Goal: Book appointment/travel/reservation

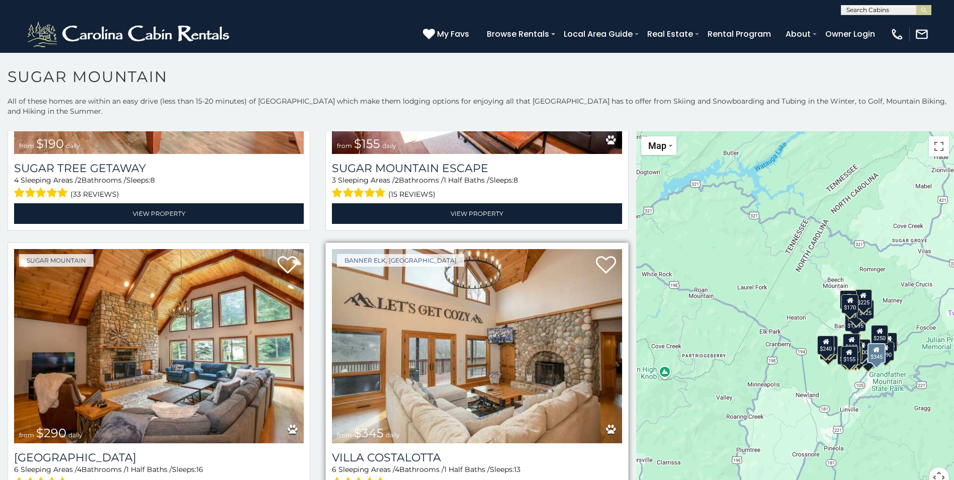
scroll to position [1408, 0]
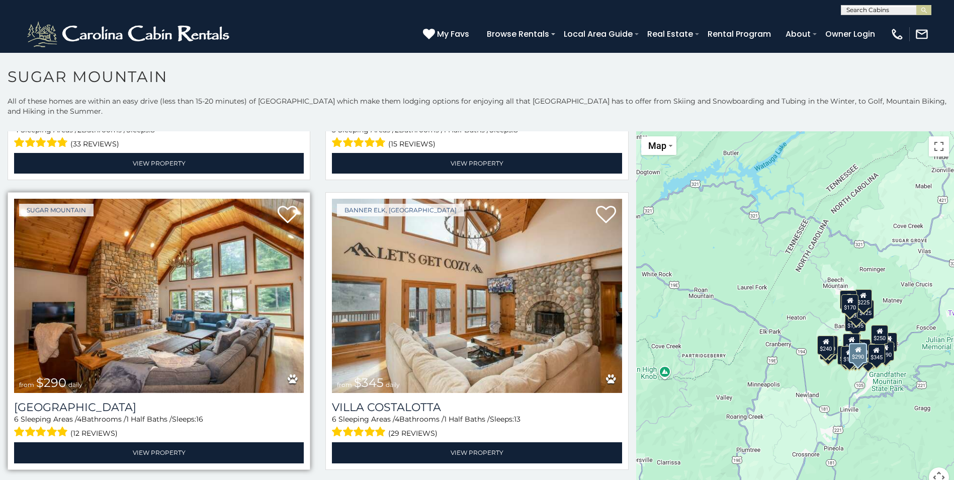
click at [196, 326] on img at bounding box center [159, 296] width 290 height 194
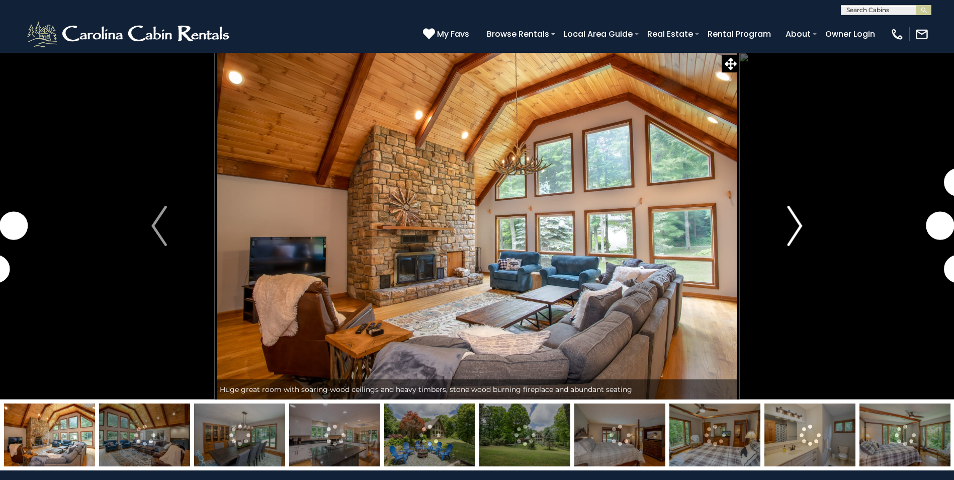
click at [797, 224] on img "Next" at bounding box center [794, 226] width 15 height 40
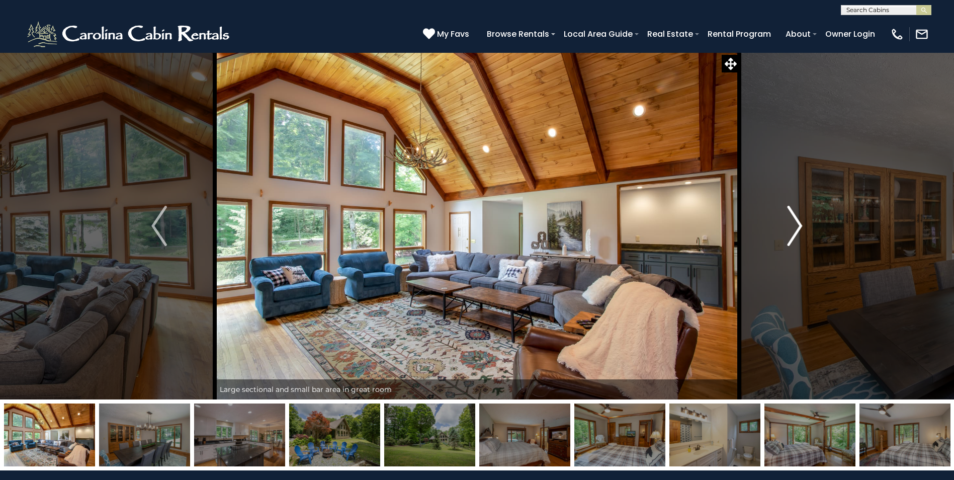
click at [796, 222] on img "Next" at bounding box center [794, 226] width 15 height 40
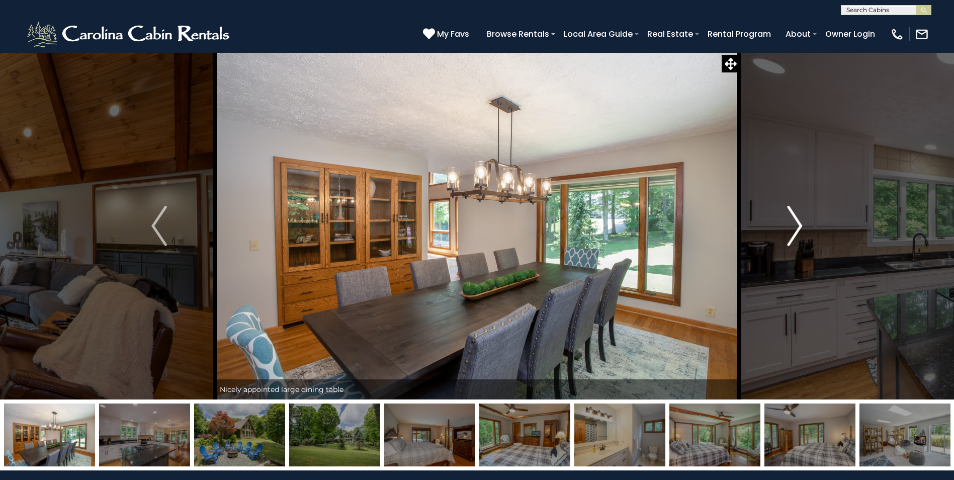
click at [796, 222] on img "Next" at bounding box center [794, 226] width 15 height 40
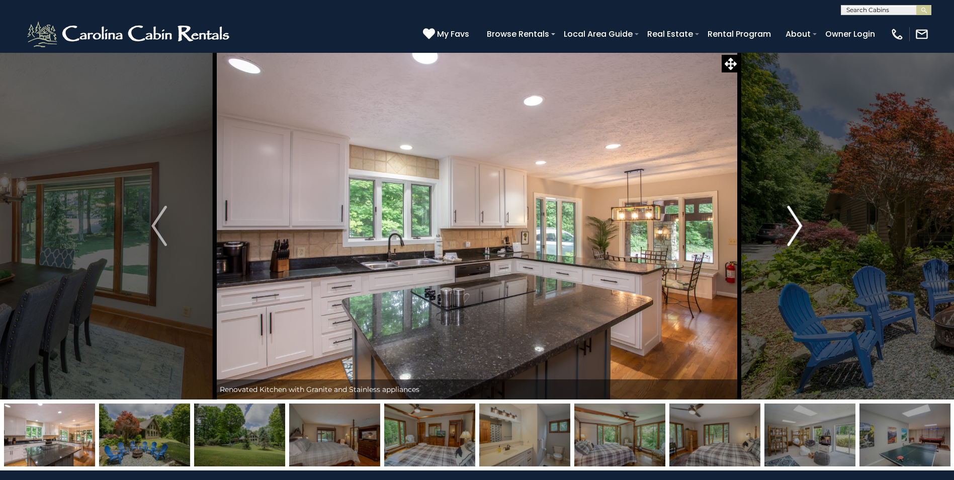
click at [796, 222] on img "Next" at bounding box center [794, 226] width 15 height 40
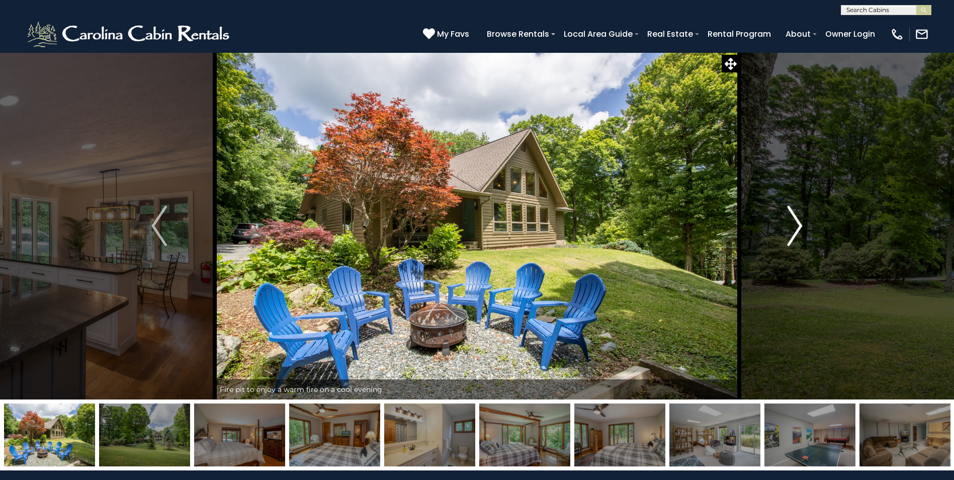
click at [796, 222] on img "Next" at bounding box center [794, 226] width 15 height 40
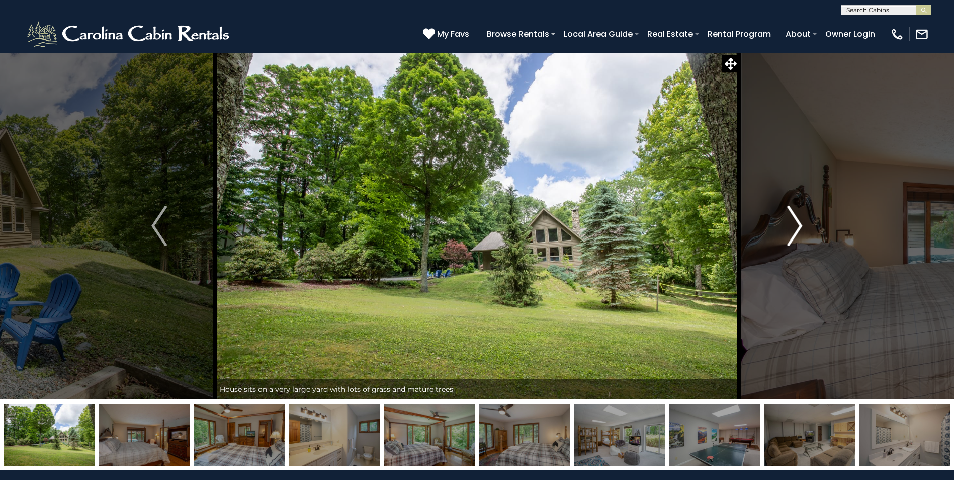
click at [796, 222] on img "Next" at bounding box center [794, 226] width 15 height 40
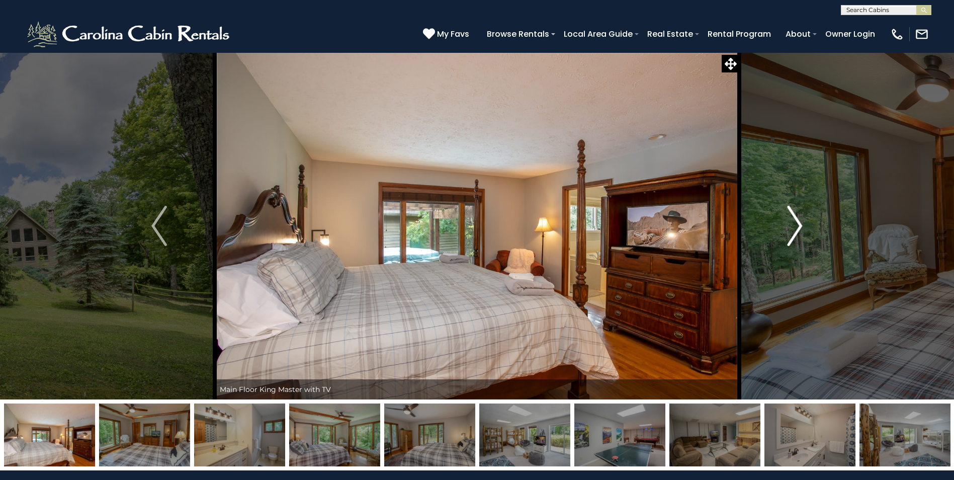
click at [796, 222] on img "Next" at bounding box center [794, 226] width 15 height 40
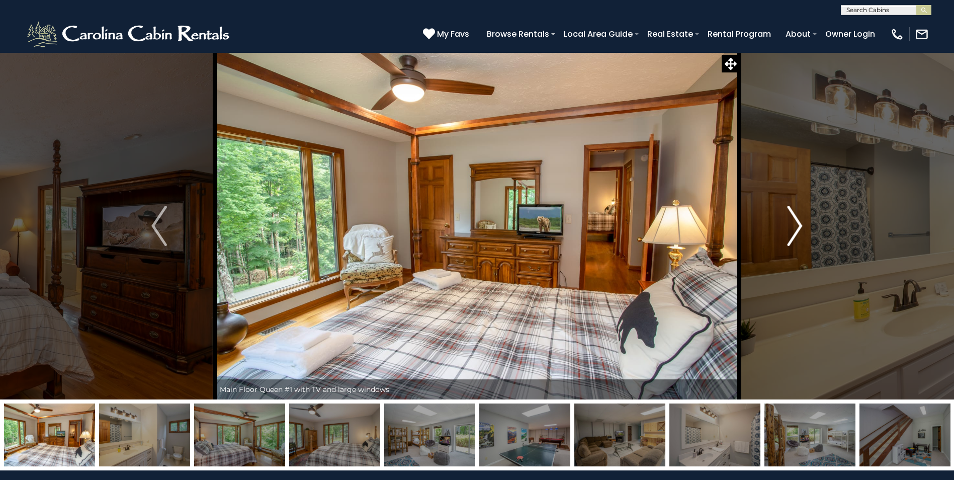
click at [796, 222] on img "Next" at bounding box center [794, 226] width 15 height 40
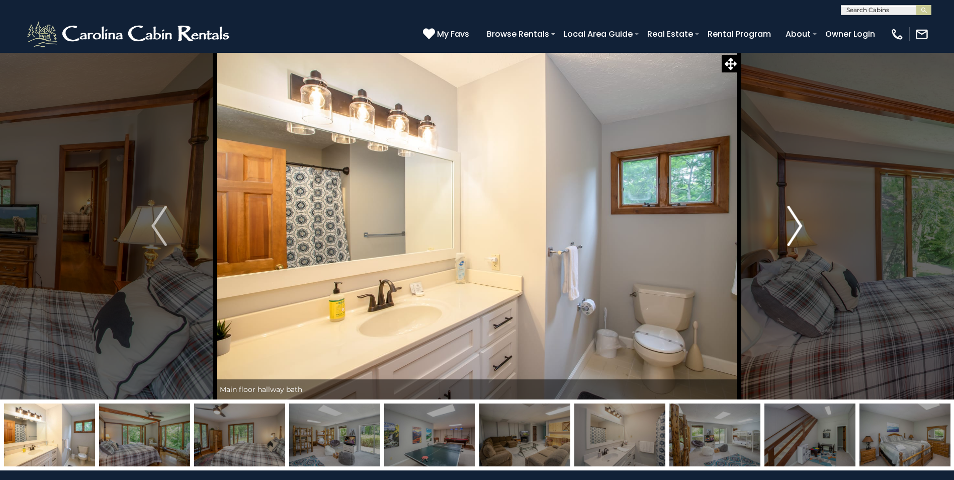
click at [796, 222] on img "Next" at bounding box center [794, 226] width 15 height 40
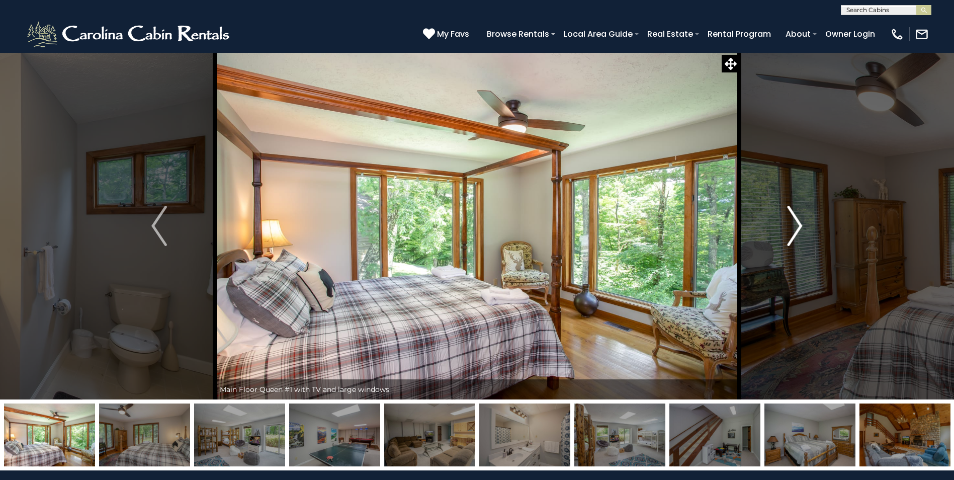
click at [796, 222] on img "Next" at bounding box center [794, 226] width 15 height 40
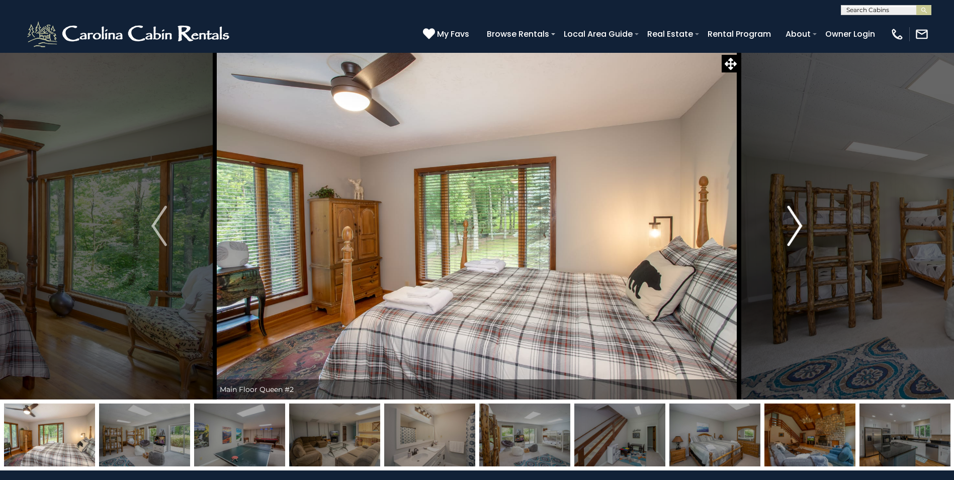
click at [796, 222] on img "Next" at bounding box center [794, 226] width 15 height 40
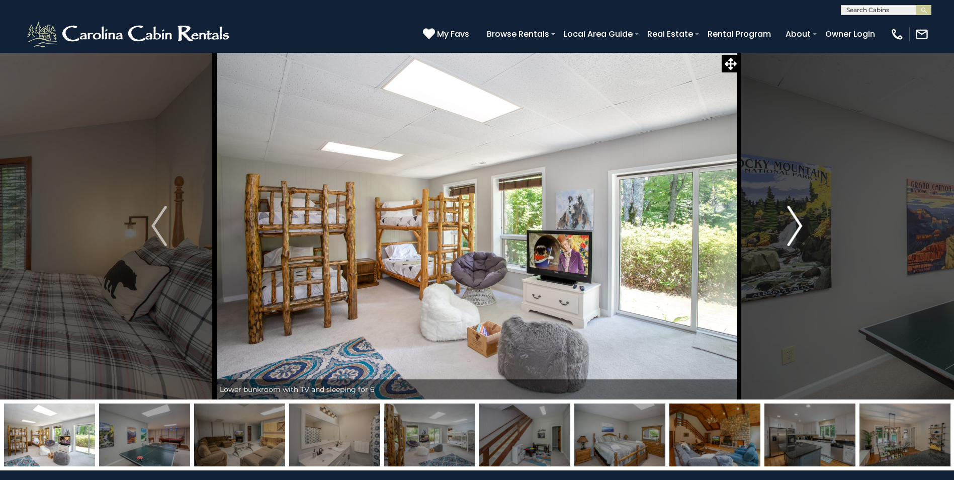
click at [796, 222] on img "Next" at bounding box center [794, 226] width 15 height 40
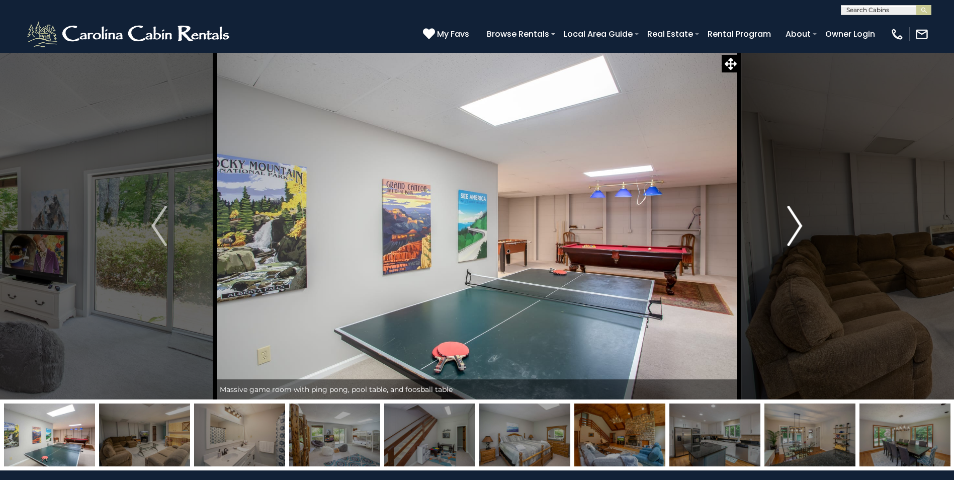
click at [796, 222] on img "Next" at bounding box center [794, 226] width 15 height 40
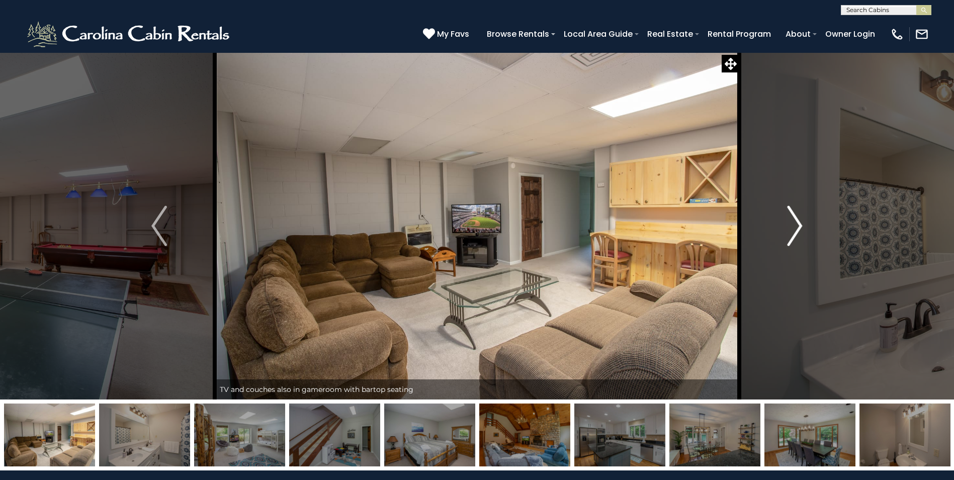
click at [796, 222] on img "Next" at bounding box center [794, 226] width 15 height 40
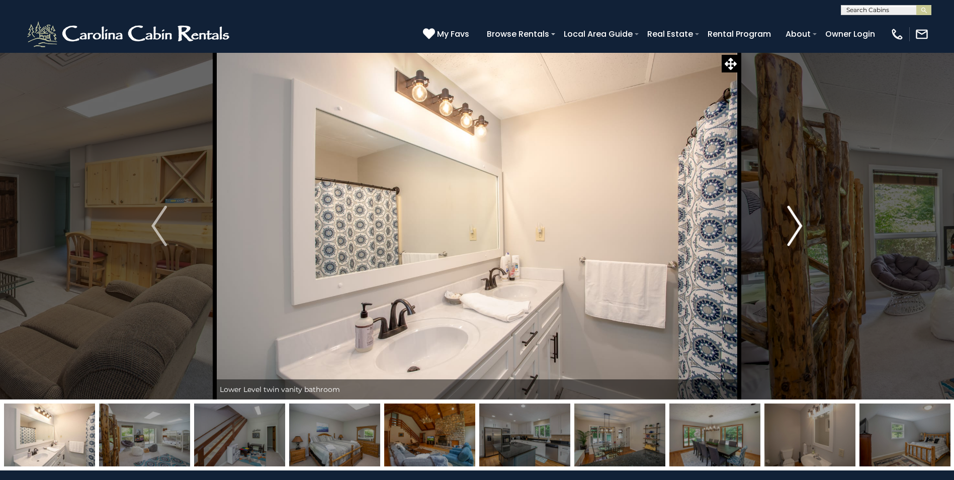
click at [796, 222] on img "Next" at bounding box center [794, 226] width 15 height 40
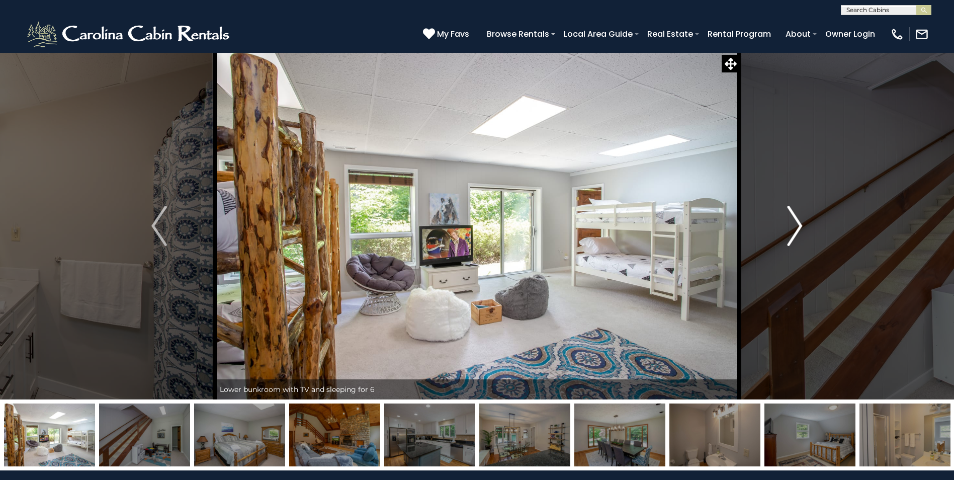
click at [796, 222] on img "Next" at bounding box center [794, 226] width 15 height 40
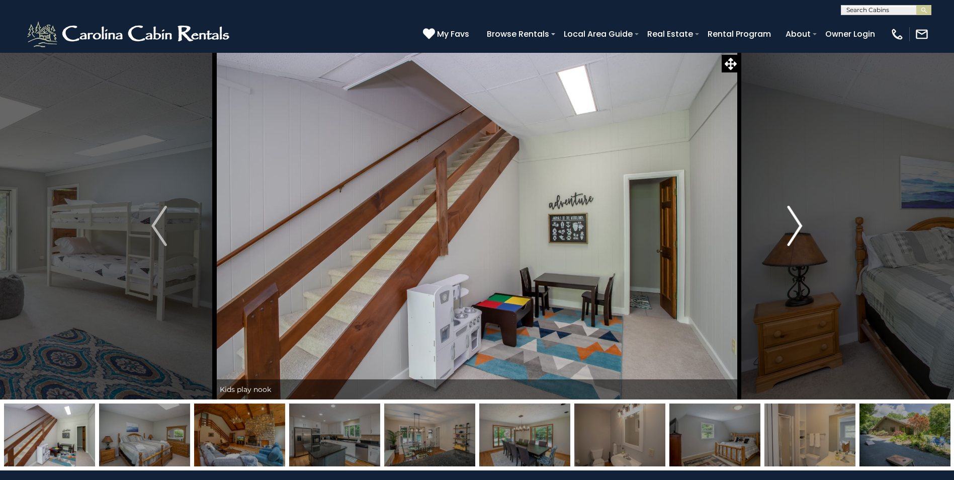
click at [795, 222] on img "Next" at bounding box center [794, 226] width 15 height 40
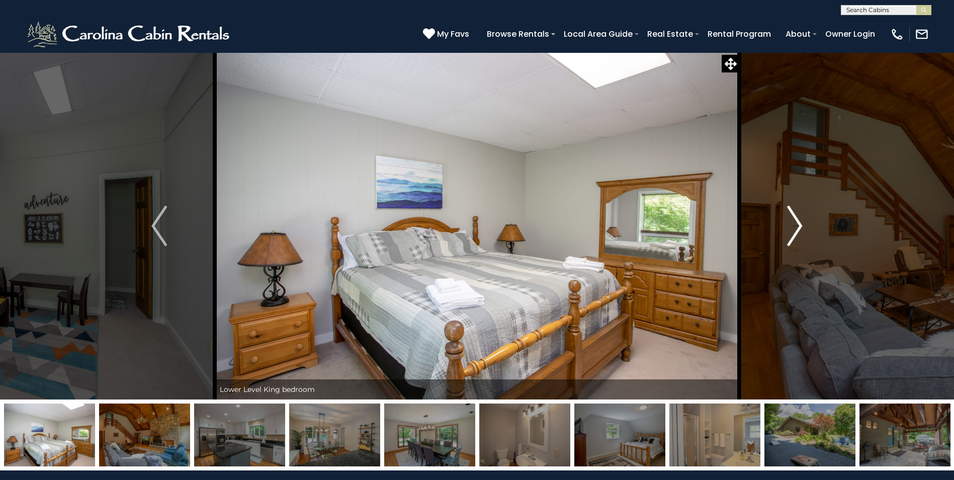
click at [795, 222] on img "Next" at bounding box center [794, 226] width 15 height 40
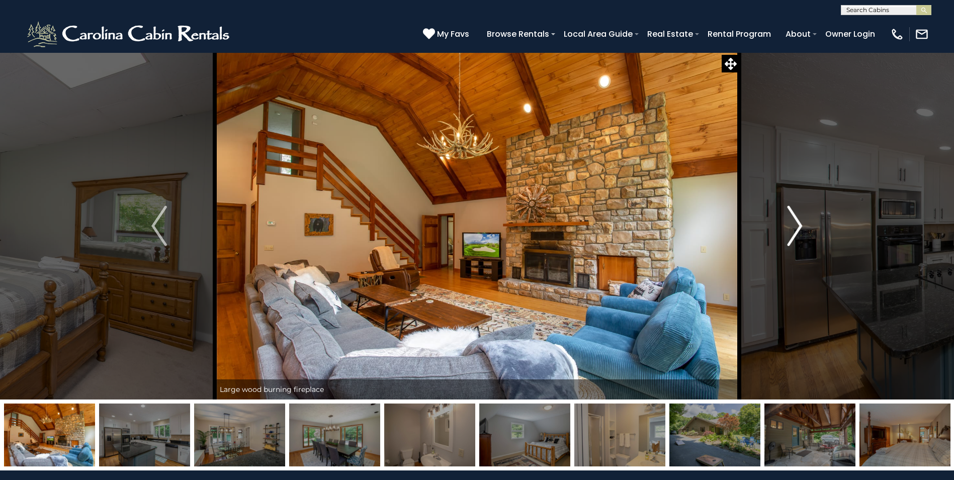
click at [795, 222] on img "Next" at bounding box center [794, 226] width 15 height 40
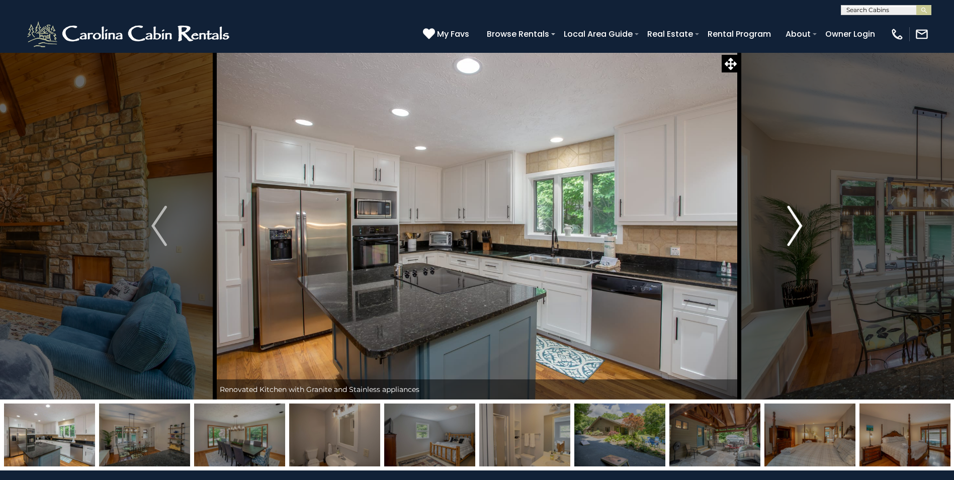
click at [795, 222] on img "Next" at bounding box center [794, 226] width 15 height 40
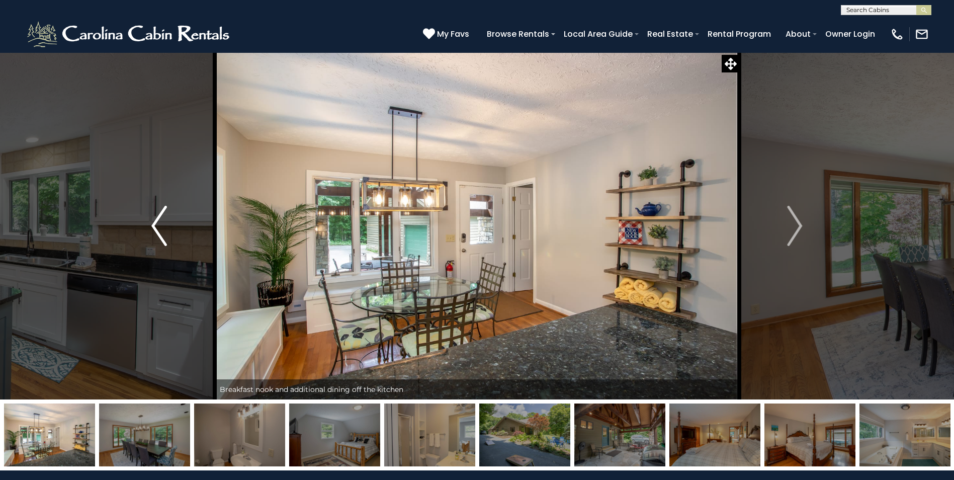
click at [149, 228] on button "Previous" at bounding box center [159, 225] width 111 height 347
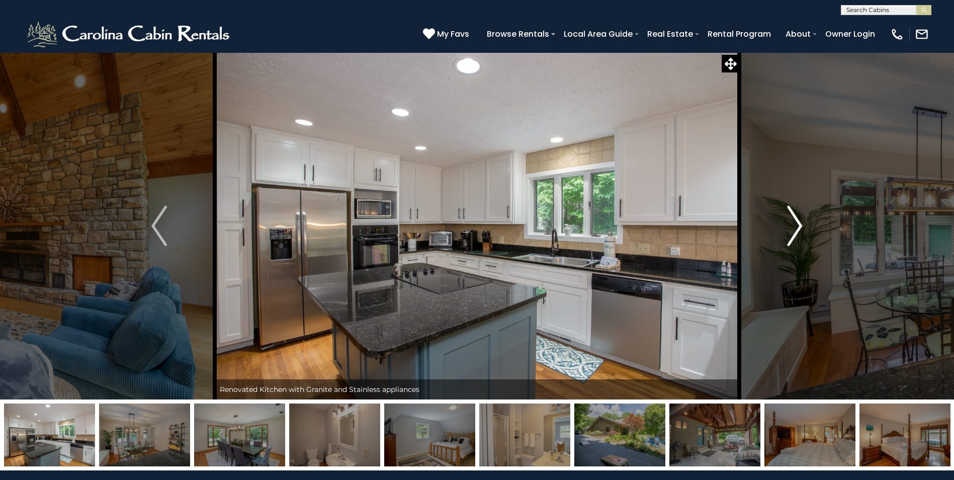
click at [799, 224] on img "Next" at bounding box center [794, 226] width 15 height 40
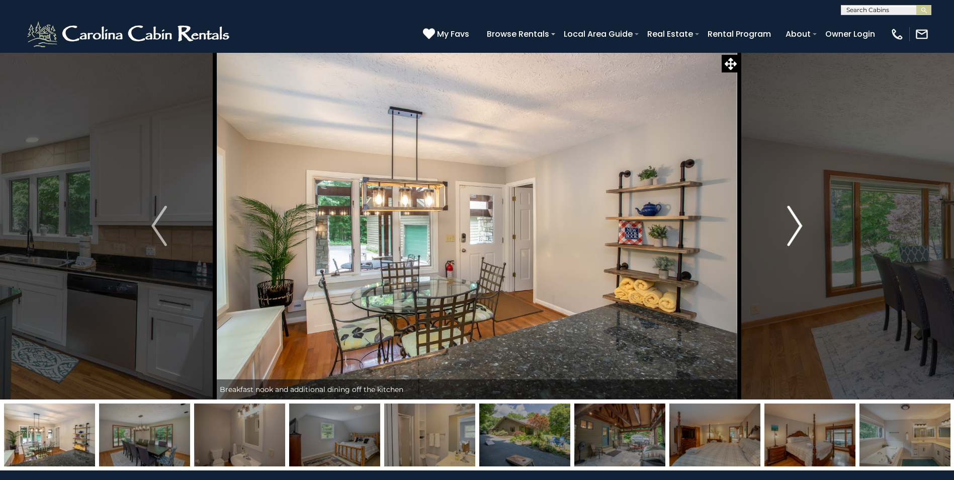
click at [797, 220] on img "Next" at bounding box center [794, 226] width 15 height 40
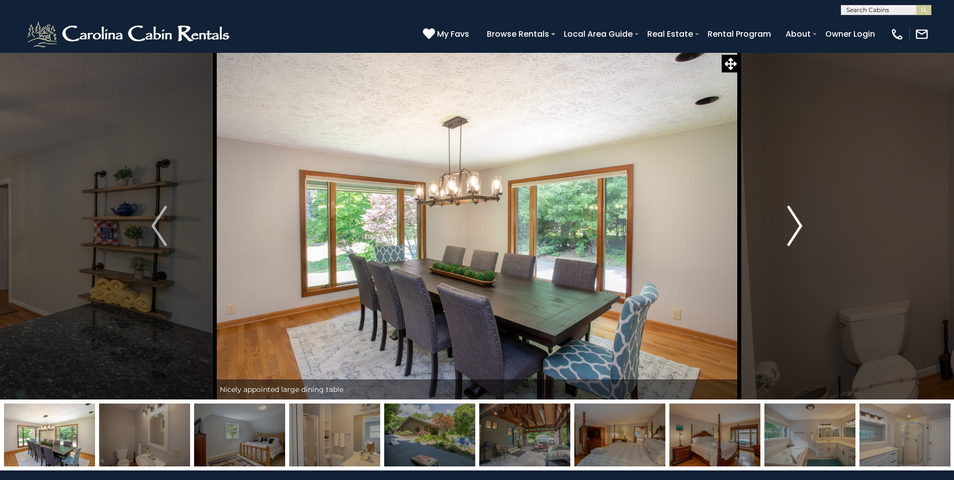
click at [797, 220] on img "Next" at bounding box center [794, 226] width 15 height 40
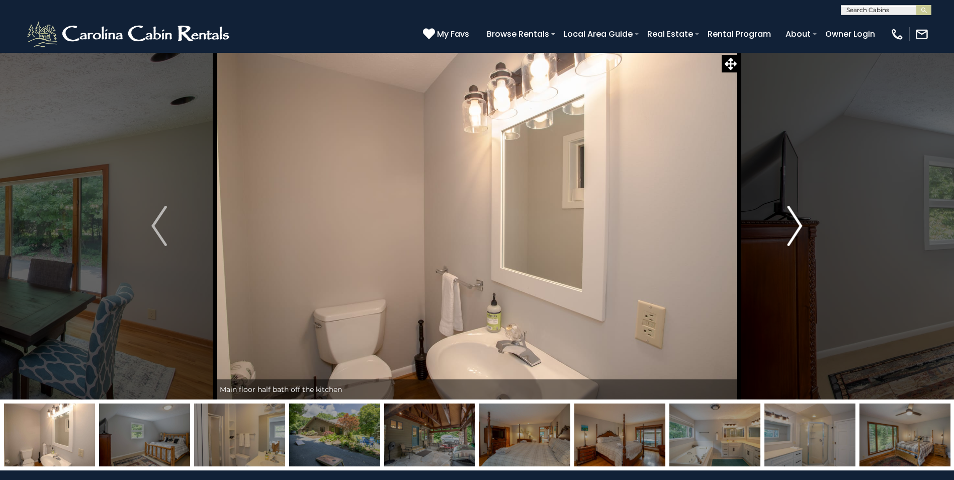
click at [797, 220] on img "Next" at bounding box center [794, 226] width 15 height 40
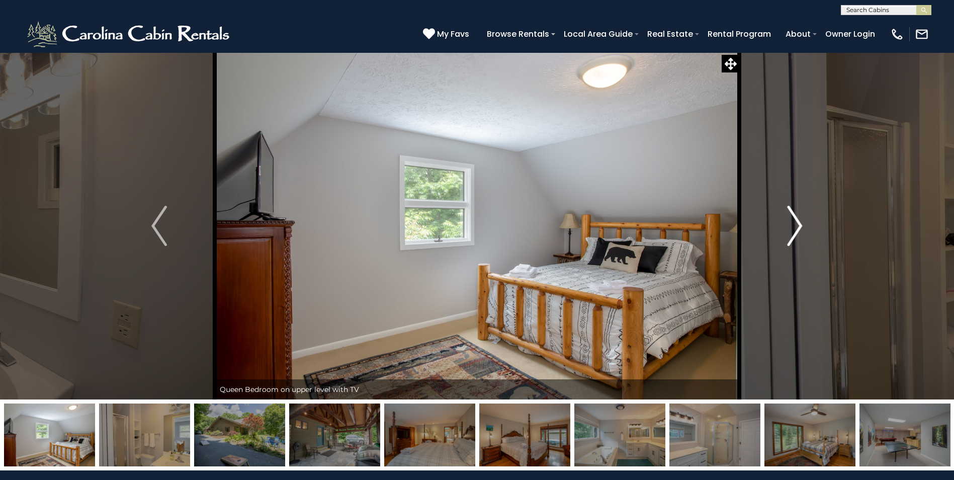
click at [797, 220] on img "Next" at bounding box center [794, 226] width 15 height 40
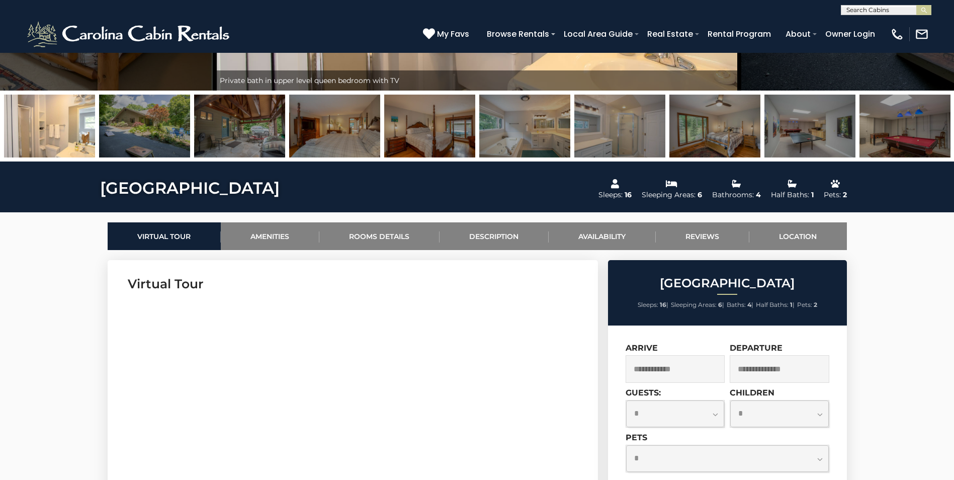
scroll to position [302, 0]
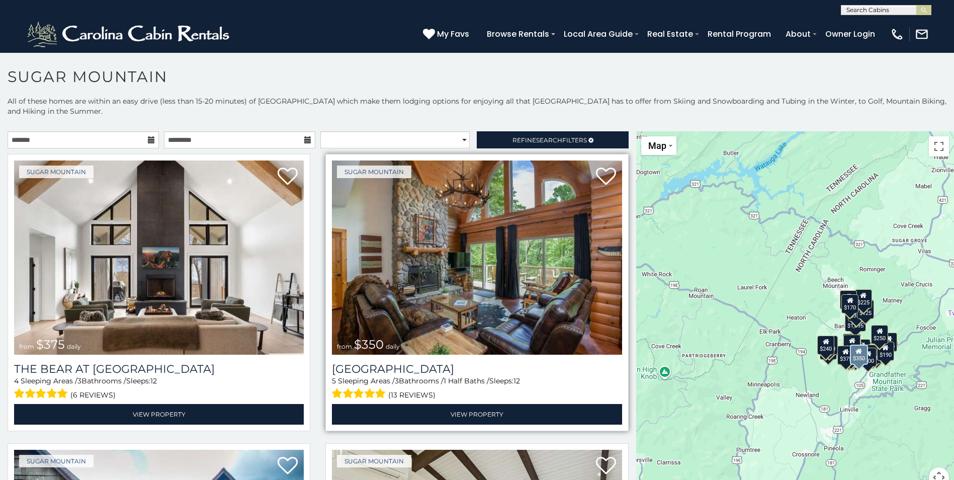
click at [501, 286] on img at bounding box center [477, 257] width 290 height 194
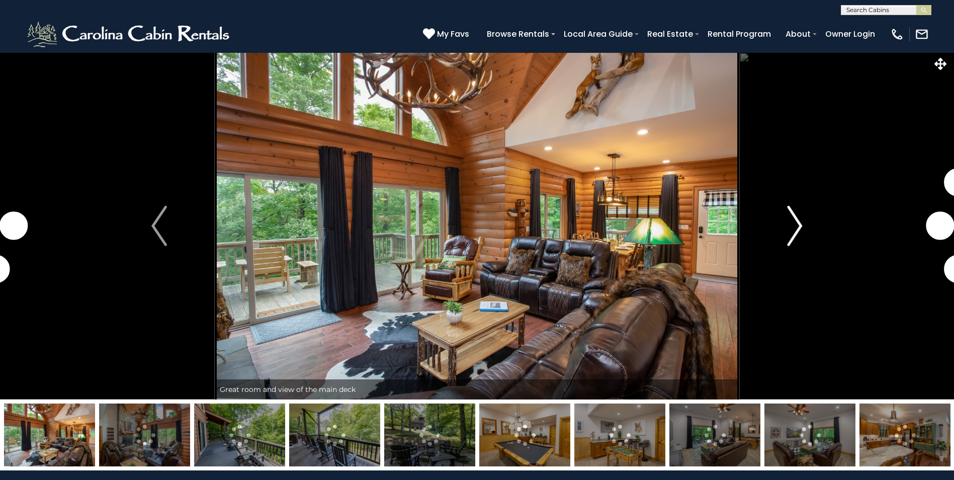
click at [790, 222] on img "Next" at bounding box center [794, 226] width 15 height 40
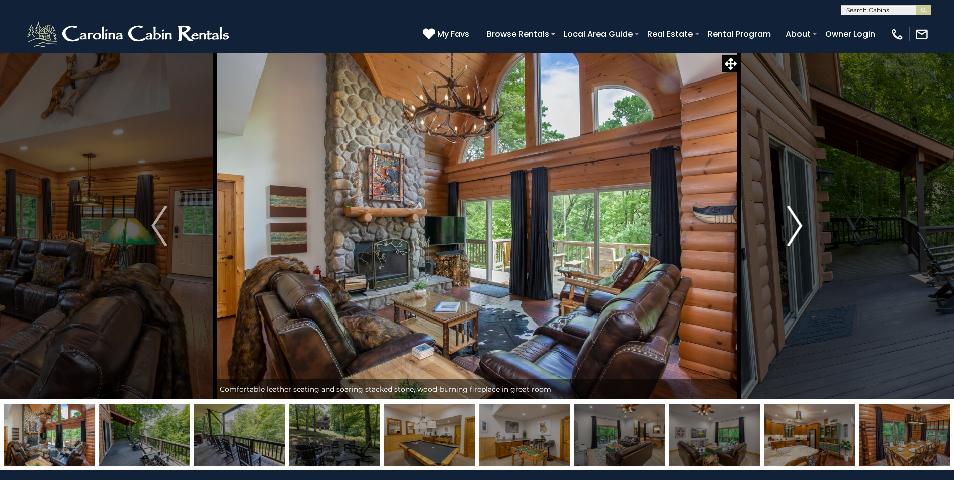
click at [801, 221] on img "Next" at bounding box center [794, 226] width 15 height 40
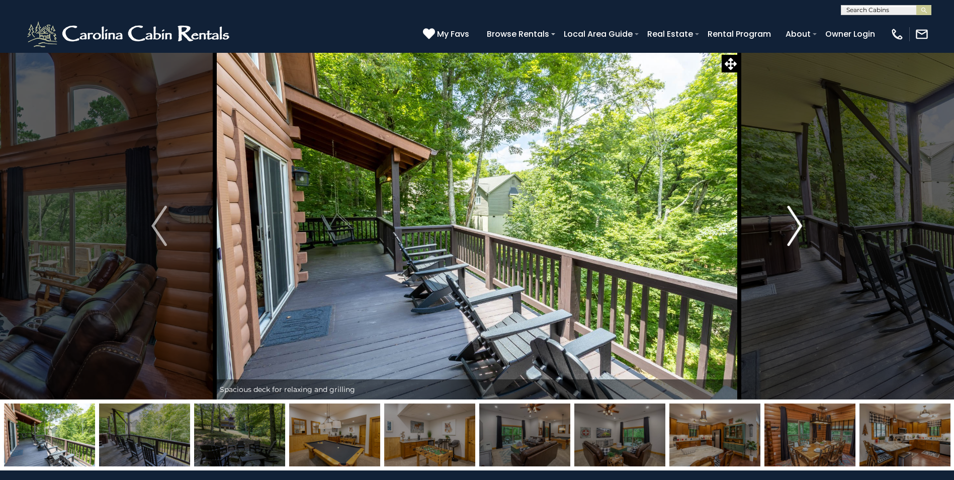
click at [801, 221] on img "Next" at bounding box center [794, 226] width 15 height 40
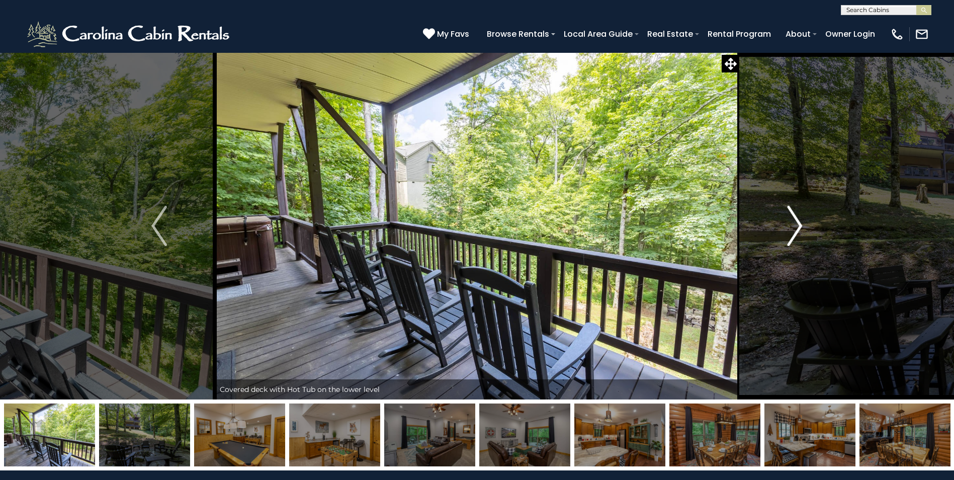
click at [801, 221] on img "Next" at bounding box center [794, 226] width 15 height 40
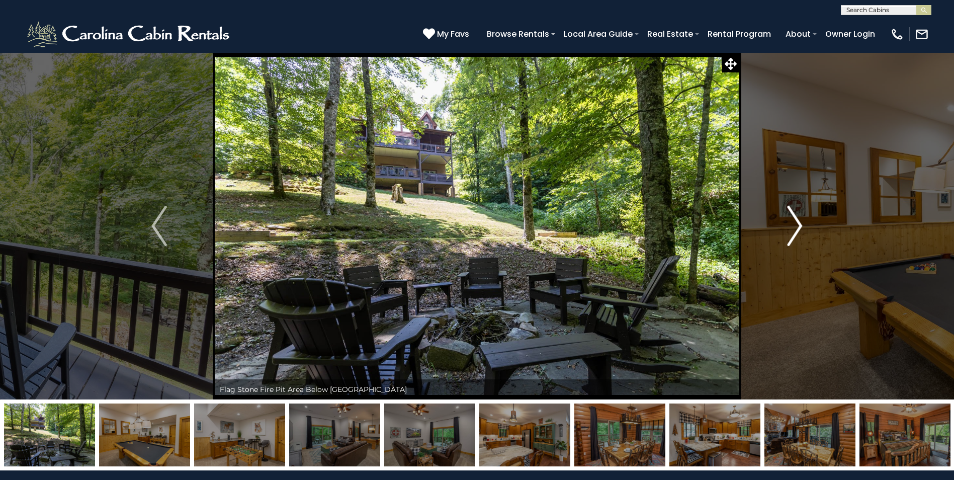
click at [801, 221] on img "Next" at bounding box center [794, 226] width 15 height 40
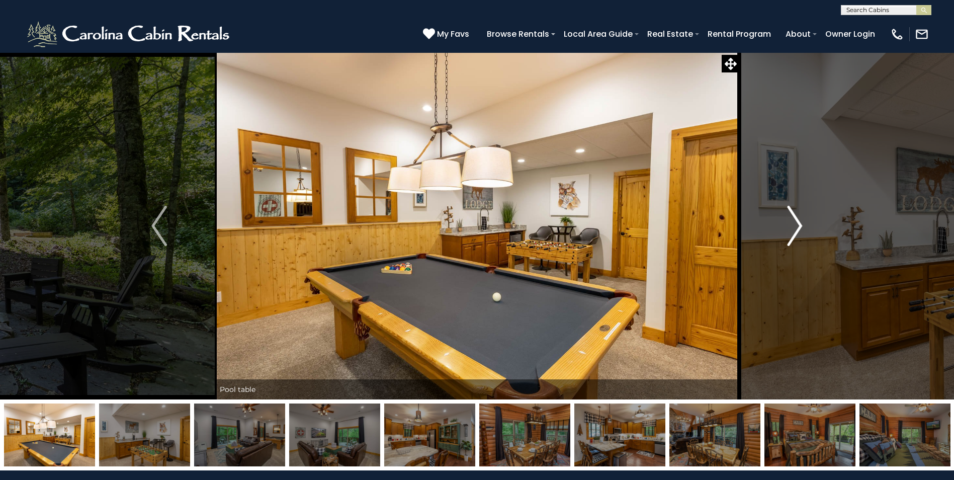
click at [801, 221] on img "Next" at bounding box center [794, 226] width 15 height 40
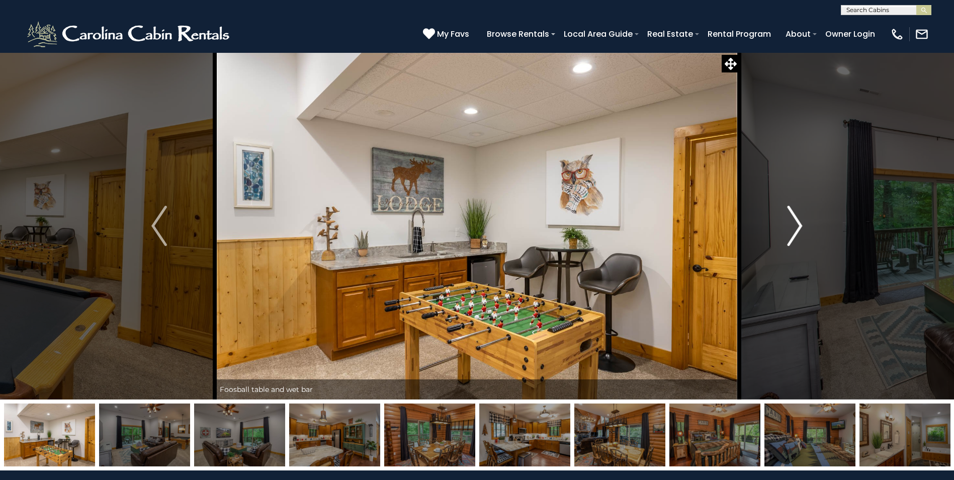
click at [799, 222] on img "Next" at bounding box center [794, 226] width 15 height 40
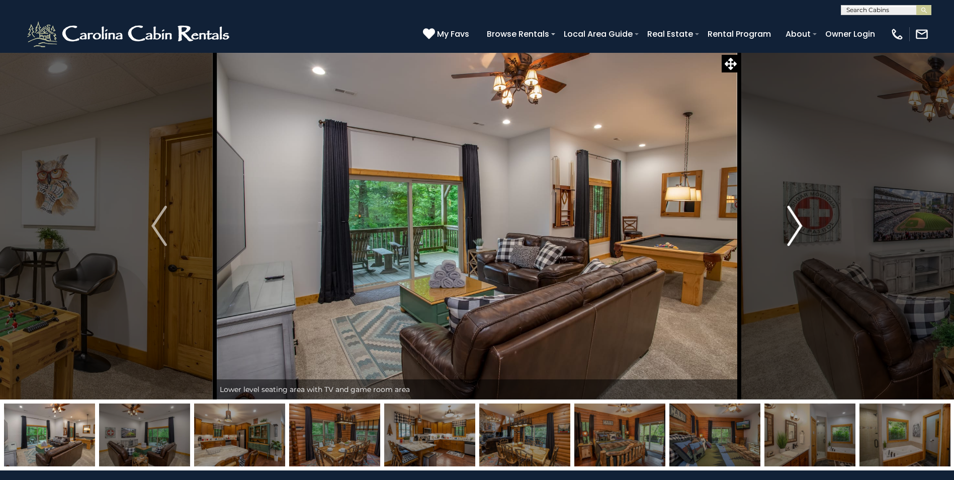
click at [799, 222] on img "Next" at bounding box center [794, 226] width 15 height 40
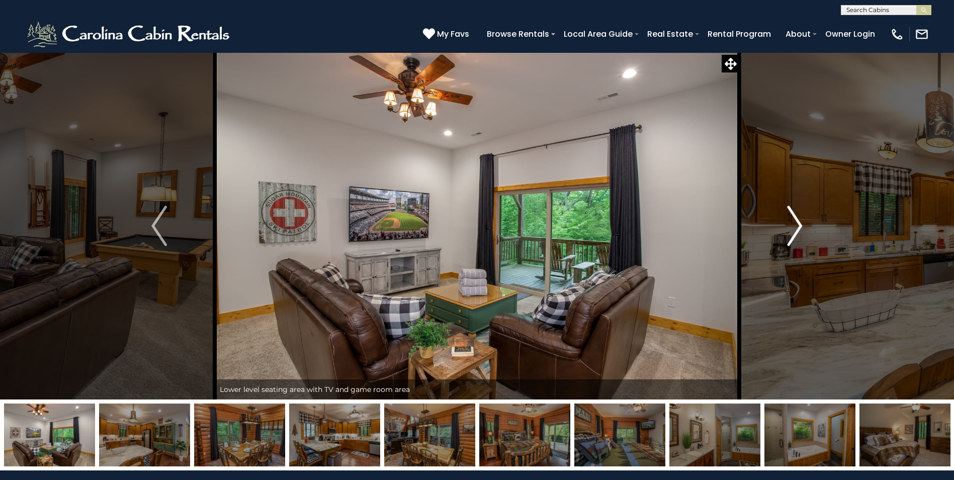
click at [799, 222] on img "Next" at bounding box center [794, 226] width 15 height 40
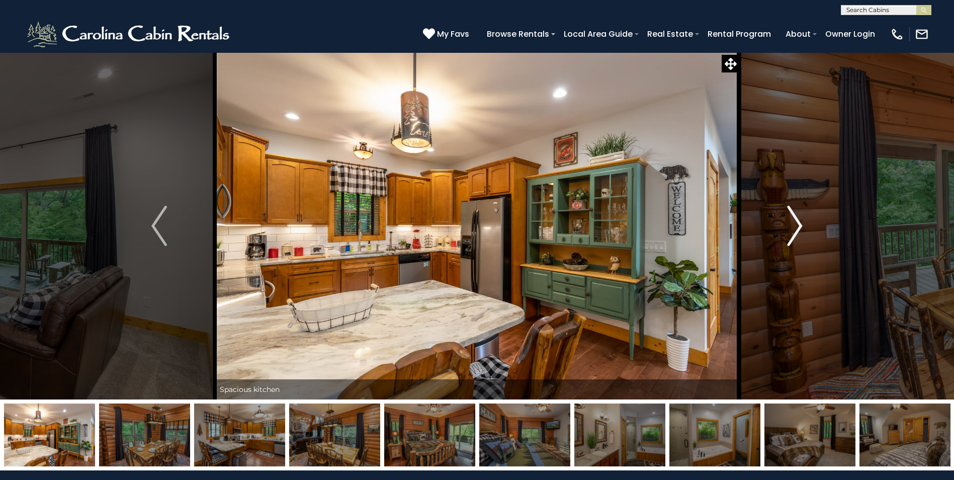
click at [802, 225] on img "Next" at bounding box center [794, 226] width 15 height 40
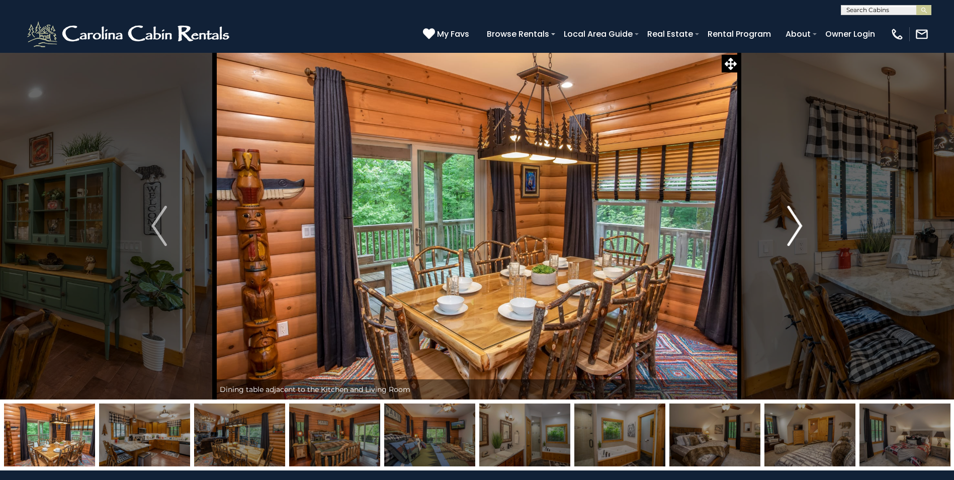
click at [802, 225] on img "Next" at bounding box center [794, 226] width 15 height 40
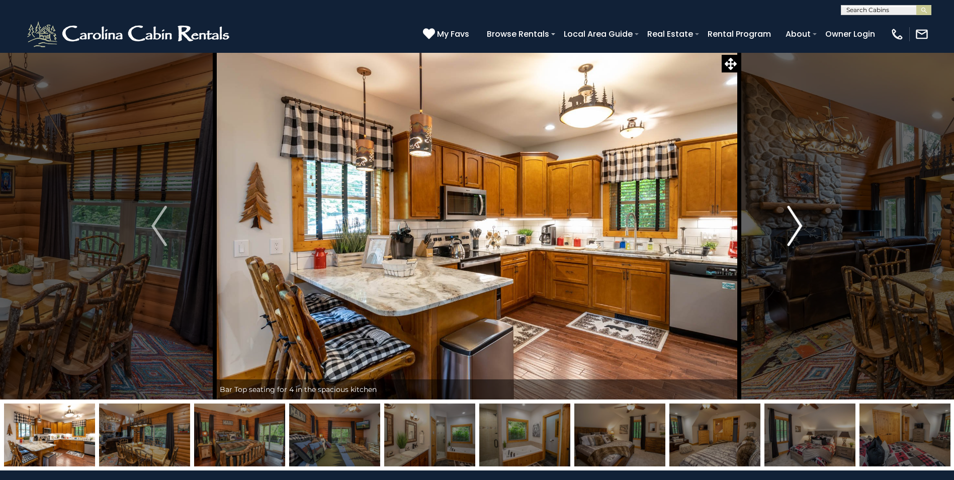
click at [801, 223] on img "Next" at bounding box center [794, 226] width 15 height 40
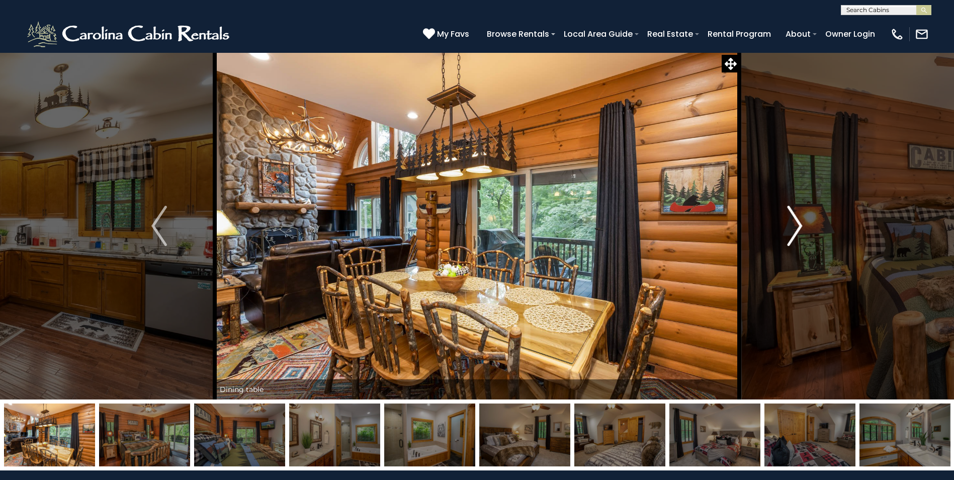
click at [798, 219] on img "Next" at bounding box center [794, 226] width 15 height 40
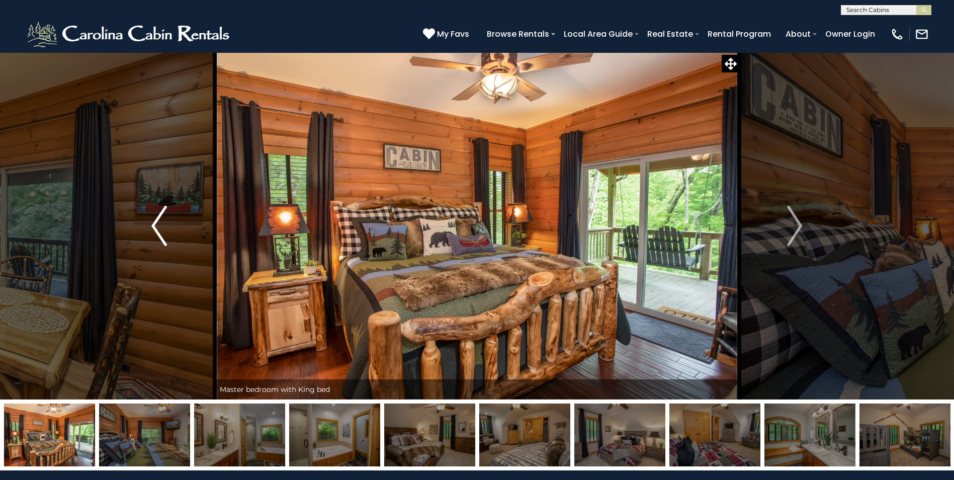
click at [153, 220] on img "Previous" at bounding box center [158, 226] width 15 height 40
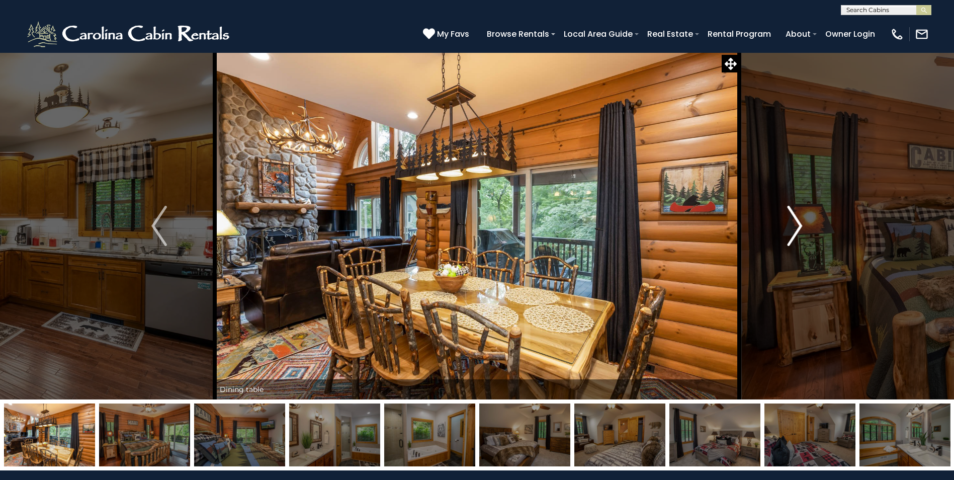
click at [799, 223] on img "Next" at bounding box center [794, 226] width 15 height 40
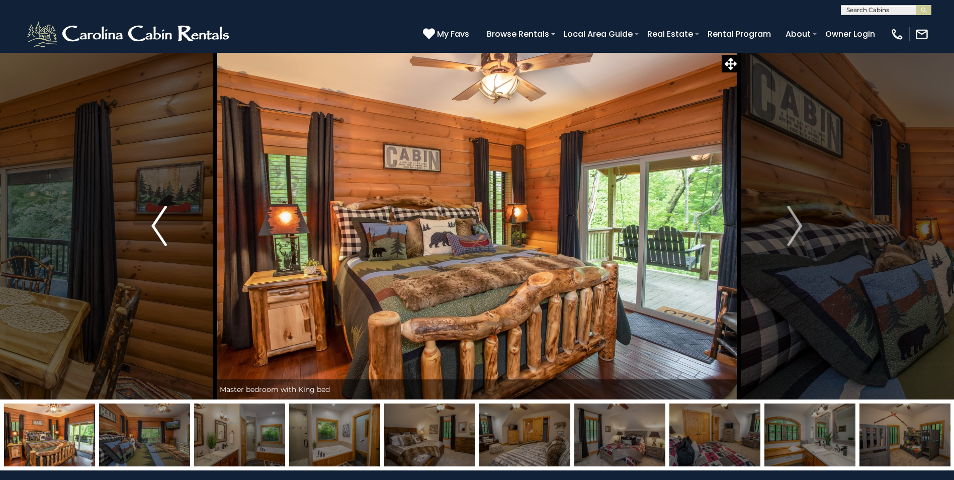
click at [167, 231] on button "Previous" at bounding box center [159, 225] width 111 height 347
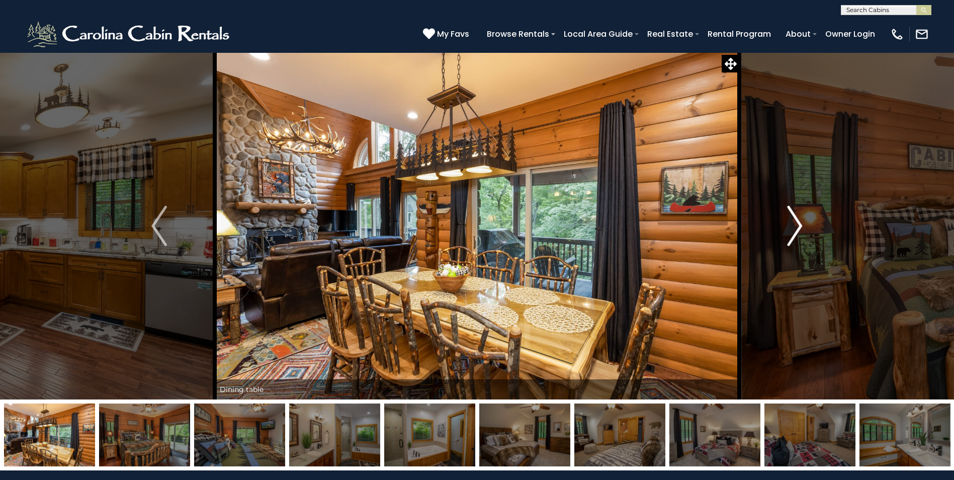
click at [800, 224] on img "Next" at bounding box center [794, 226] width 15 height 40
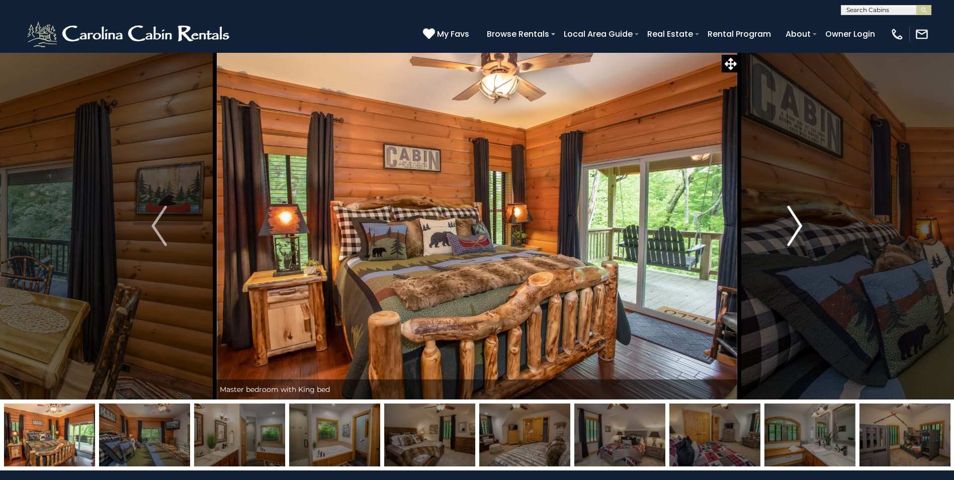
click at [779, 222] on button "Next" at bounding box center [794, 225] width 111 height 347
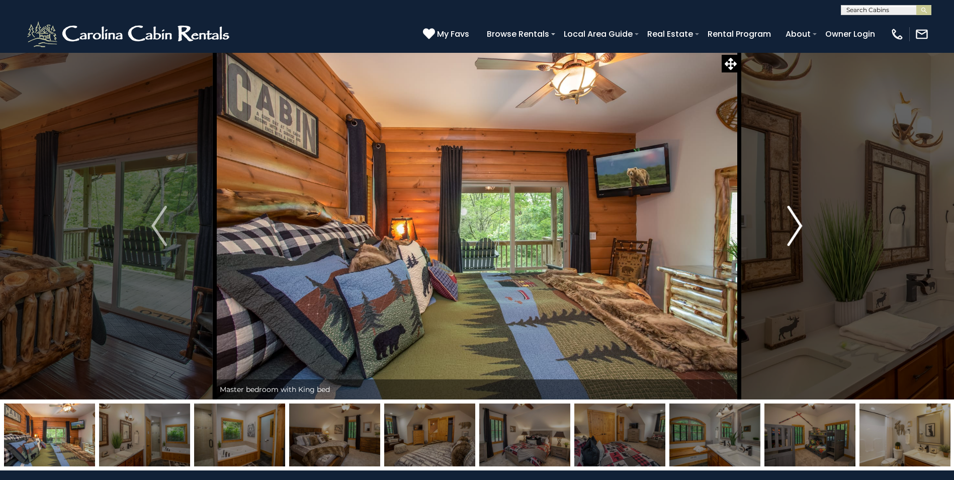
click at [779, 222] on button "Next" at bounding box center [794, 225] width 111 height 347
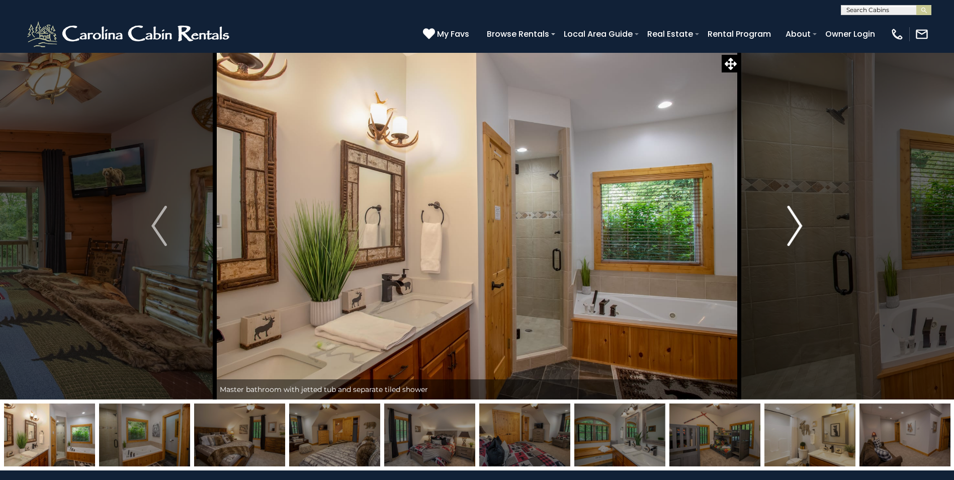
click at [777, 222] on button "Next" at bounding box center [794, 225] width 111 height 347
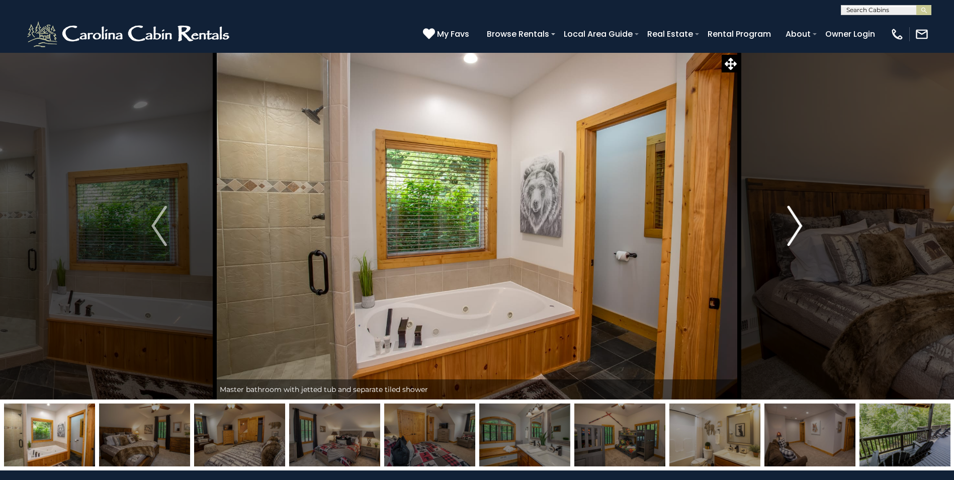
click at [777, 222] on button "Next" at bounding box center [794, 225] width 111 height 347
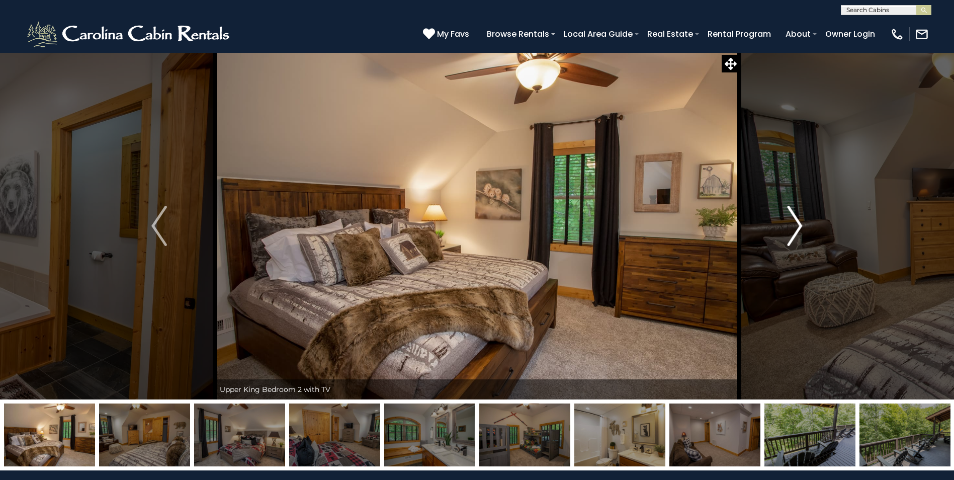
click at [774, 222] on button "Next" at bounding box center [794, 225] width 111 height 347
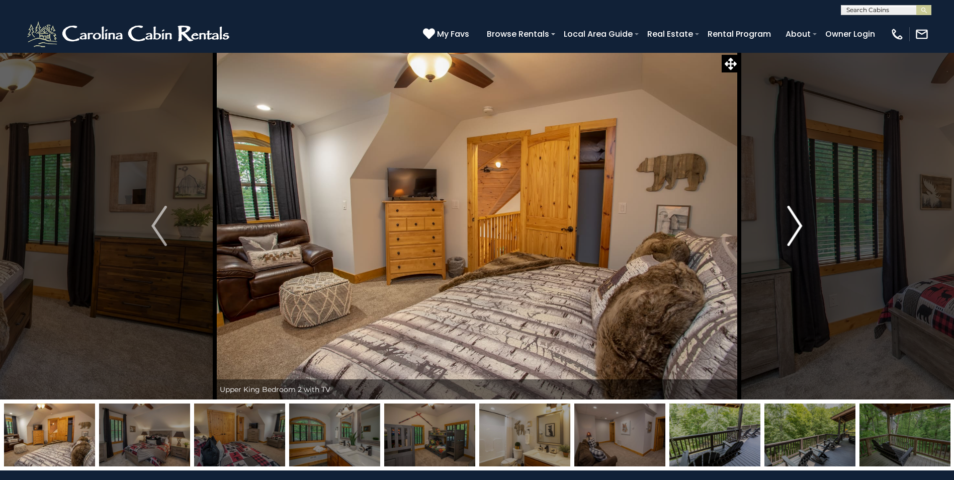
click at [774, 222] on button "Next" at bounding box center [794, 225] width 111 height 347
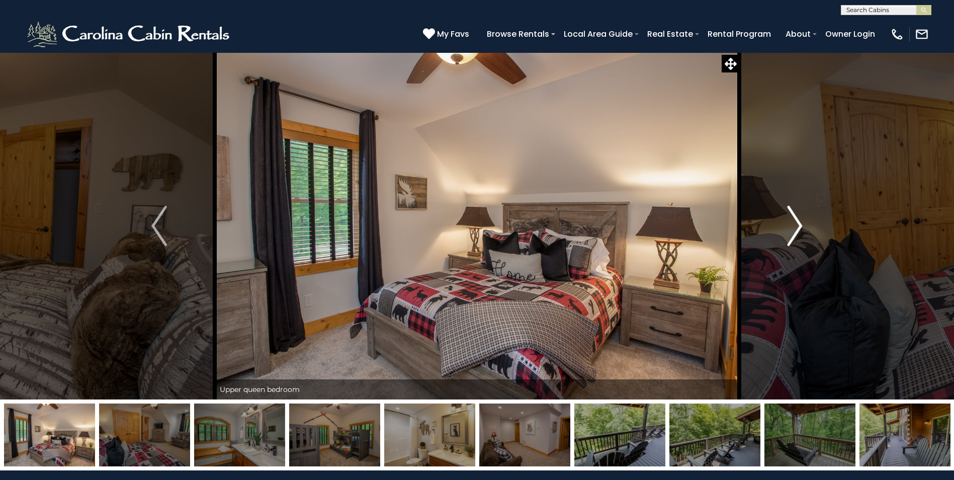
click at [779, 224] on button "Next" at bounding box center [794, 225] width 111 height 347
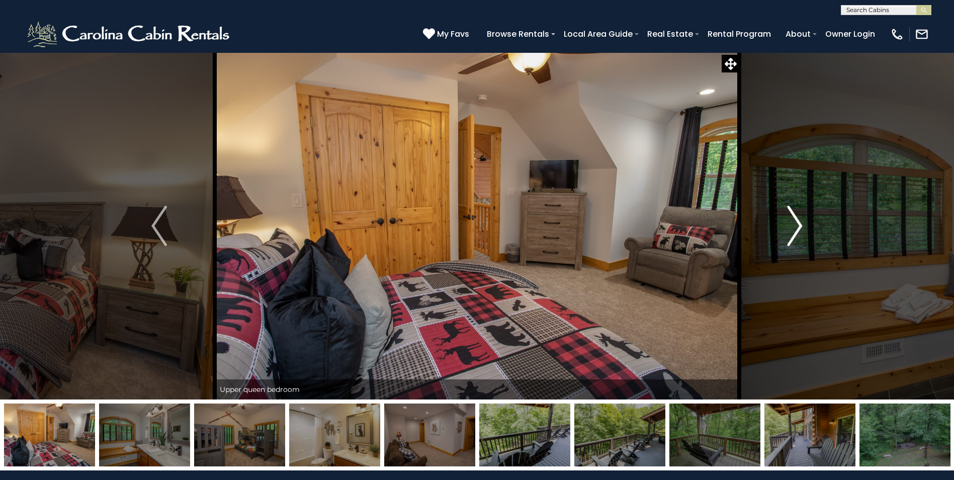
click at [779, 224] on button "Next" at bounding box center [794, 225] width 111 height 347
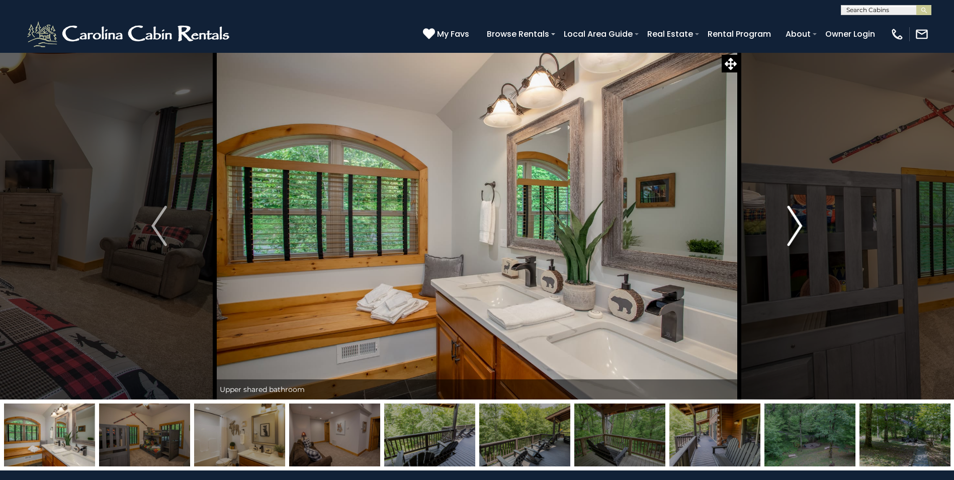
click at [776, 224] on button "Next" at bounding box center [794, 225] width 111 height 347
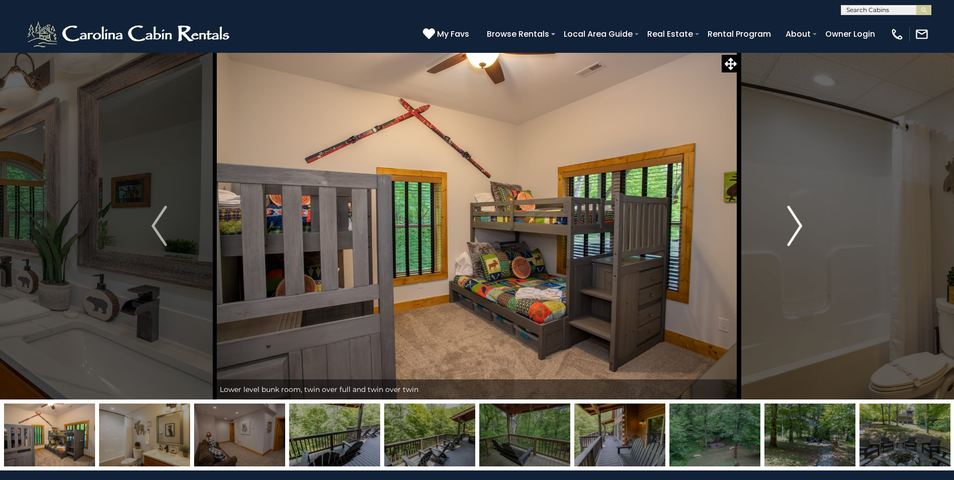
click at [776, 224] on button "Next" at bounding box center [794, 225] width 111 height 347
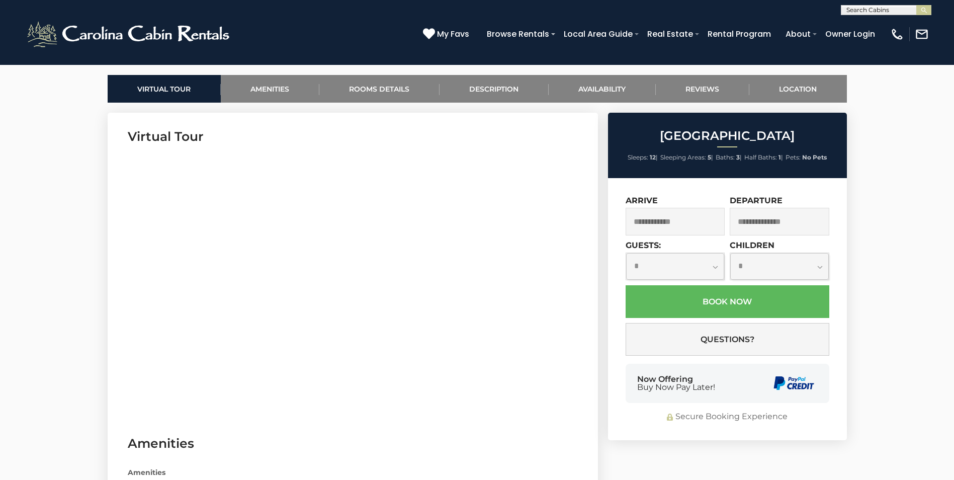
scroll to position [453, 0]
